Goal: Find specific page/section: Find specific page/section

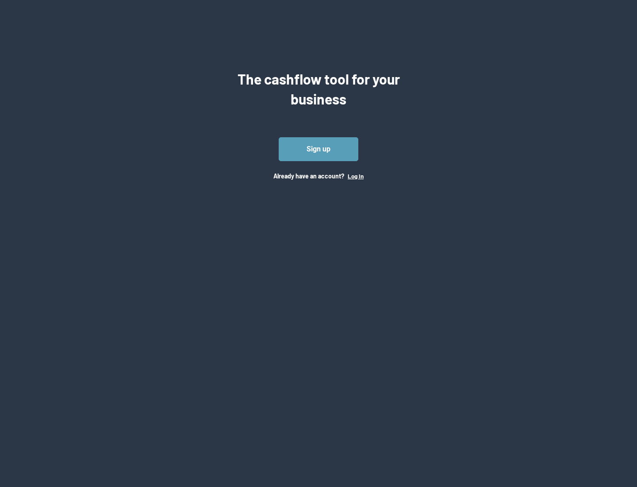
click at [355, 176] on button "Log In" at bounding box center [356, 176] width 16 height 7
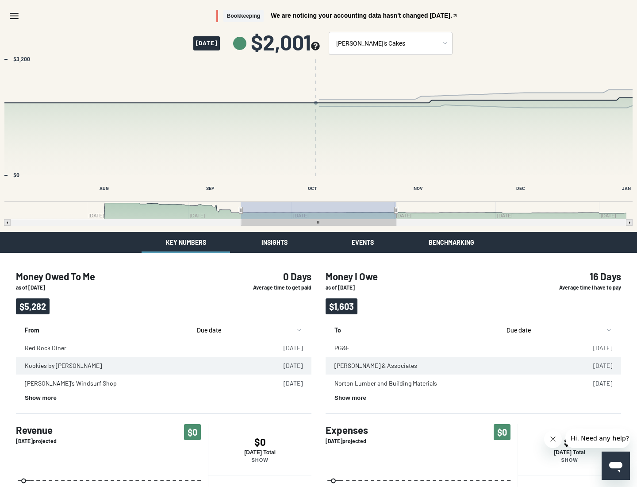
click at [274, 242] on button "Insights" at bounding box center [274, 242] width 89 height 21
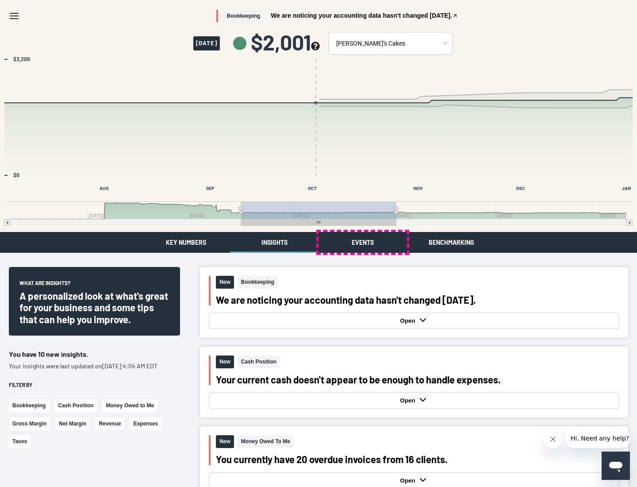
click at [363, 242] on button "Events" at bounding box center [363, 242] width 89 height 21
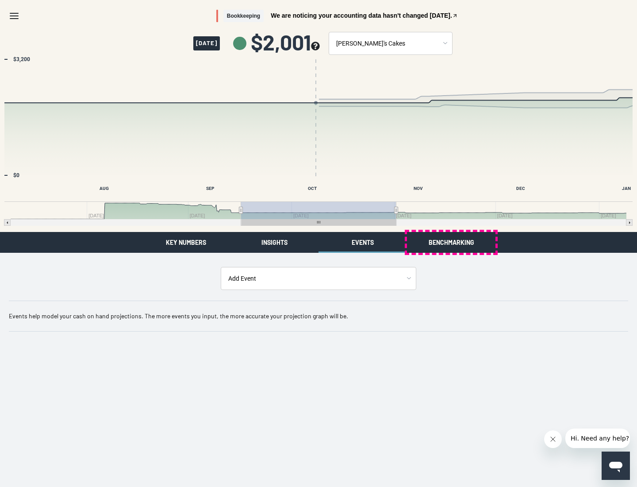
click at [452, 242] on button "Benchmarking" at bounding box center [451, 242] width 89 height 21
